Goal: Navigation & Orientation: Find specific page/section

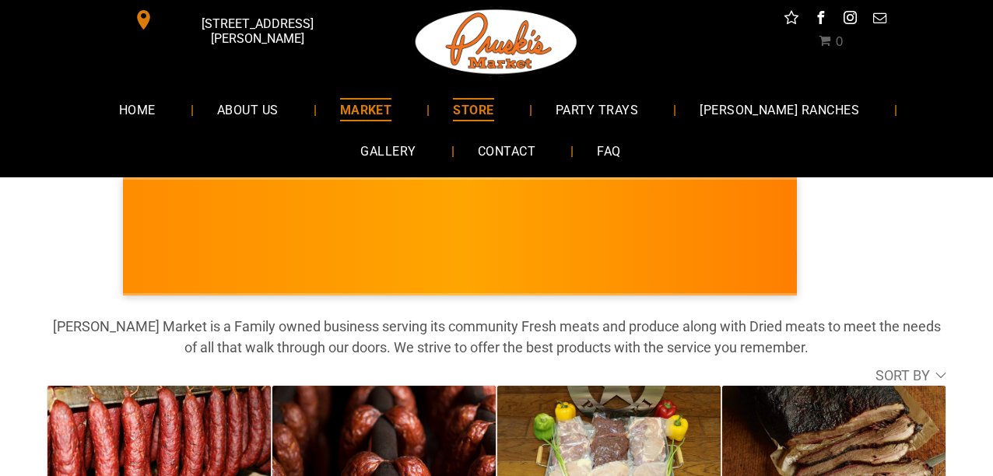
click at [345, 120] on span "MARKET" at bounding box center [366, 109] width 52 height 23
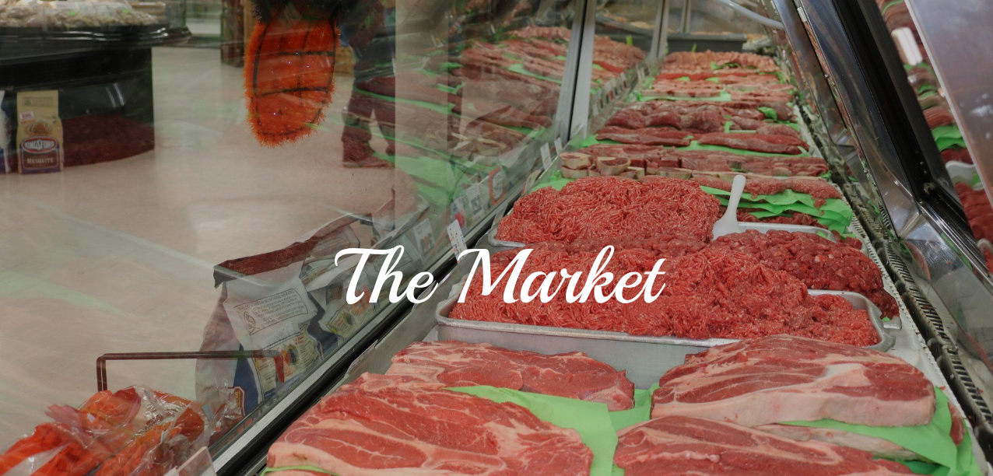
scroll to position [78, 0]
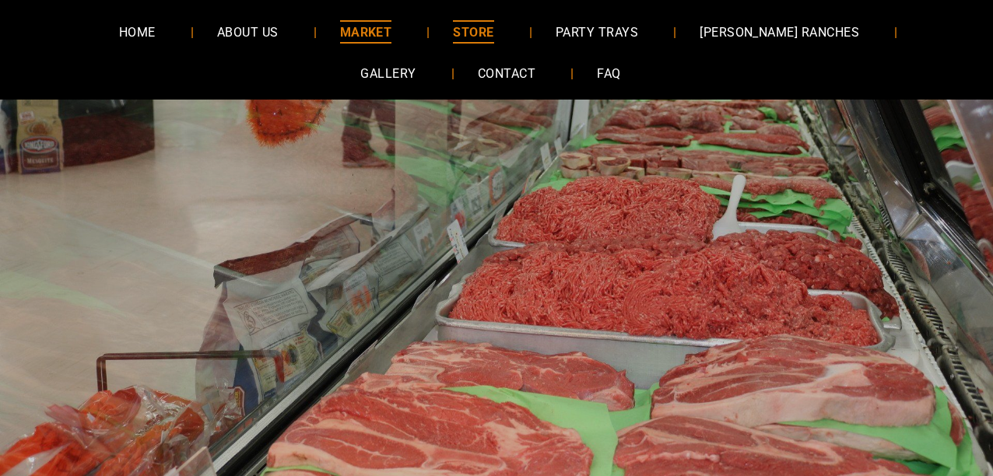
click at [453, 29] on span "STORE" at bounding box center [473, 31] width 40 height 23
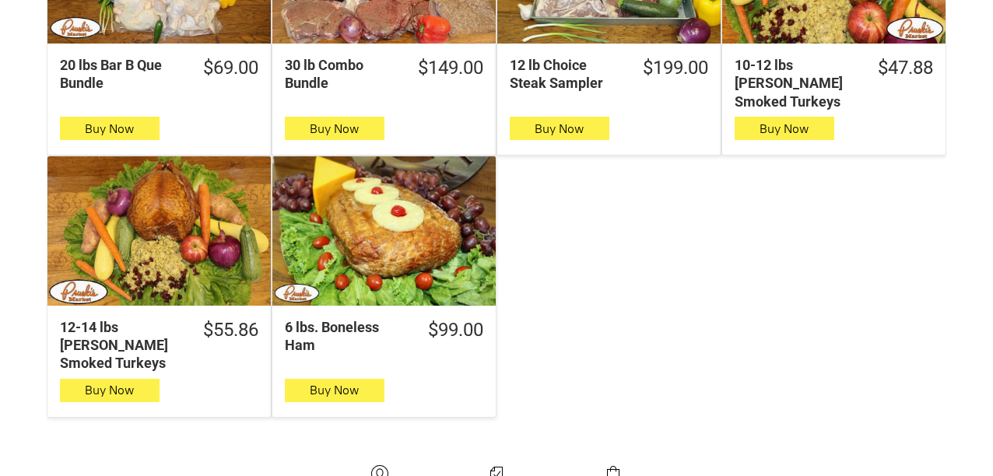
scroll to position [1089, 0]
